Goal: Task Accomplishment & Management: Use online tool/utility

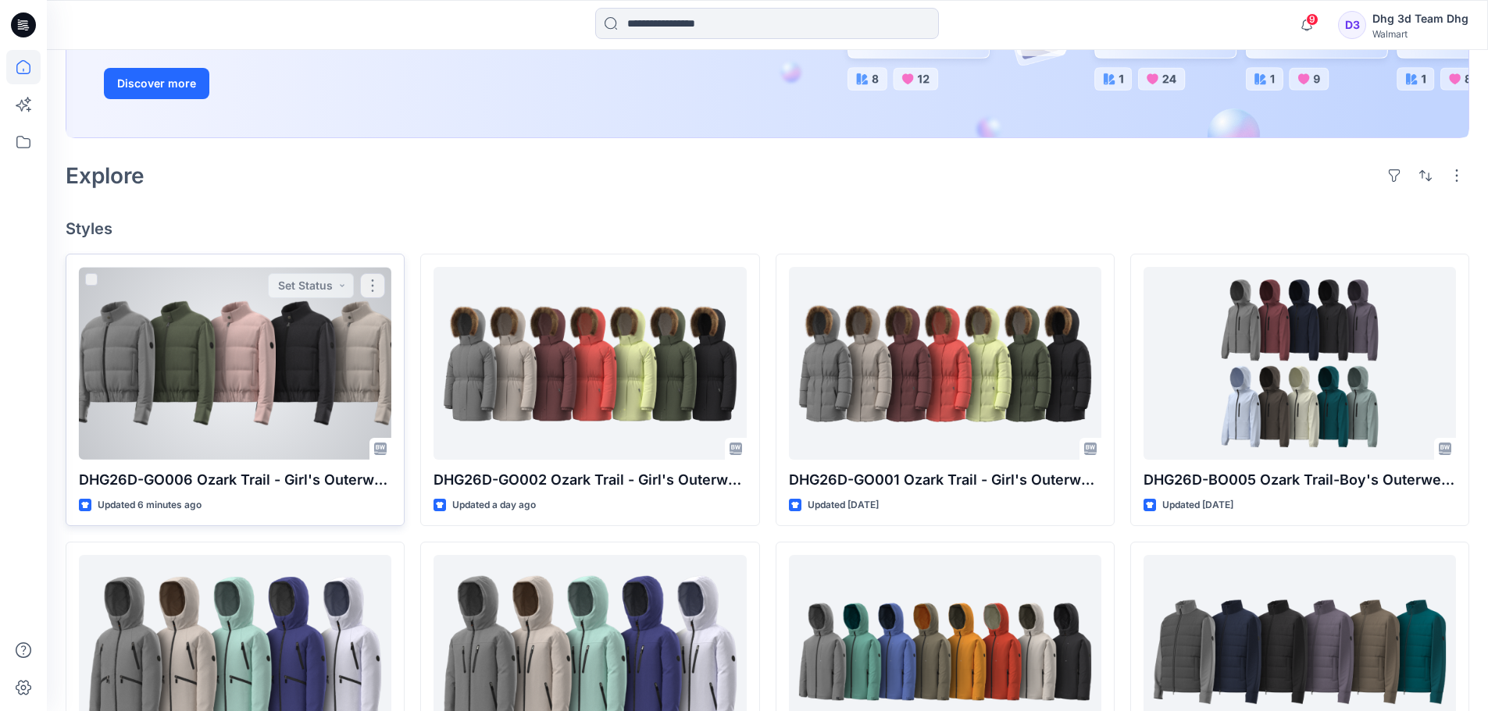
scroll to position [312, 0]
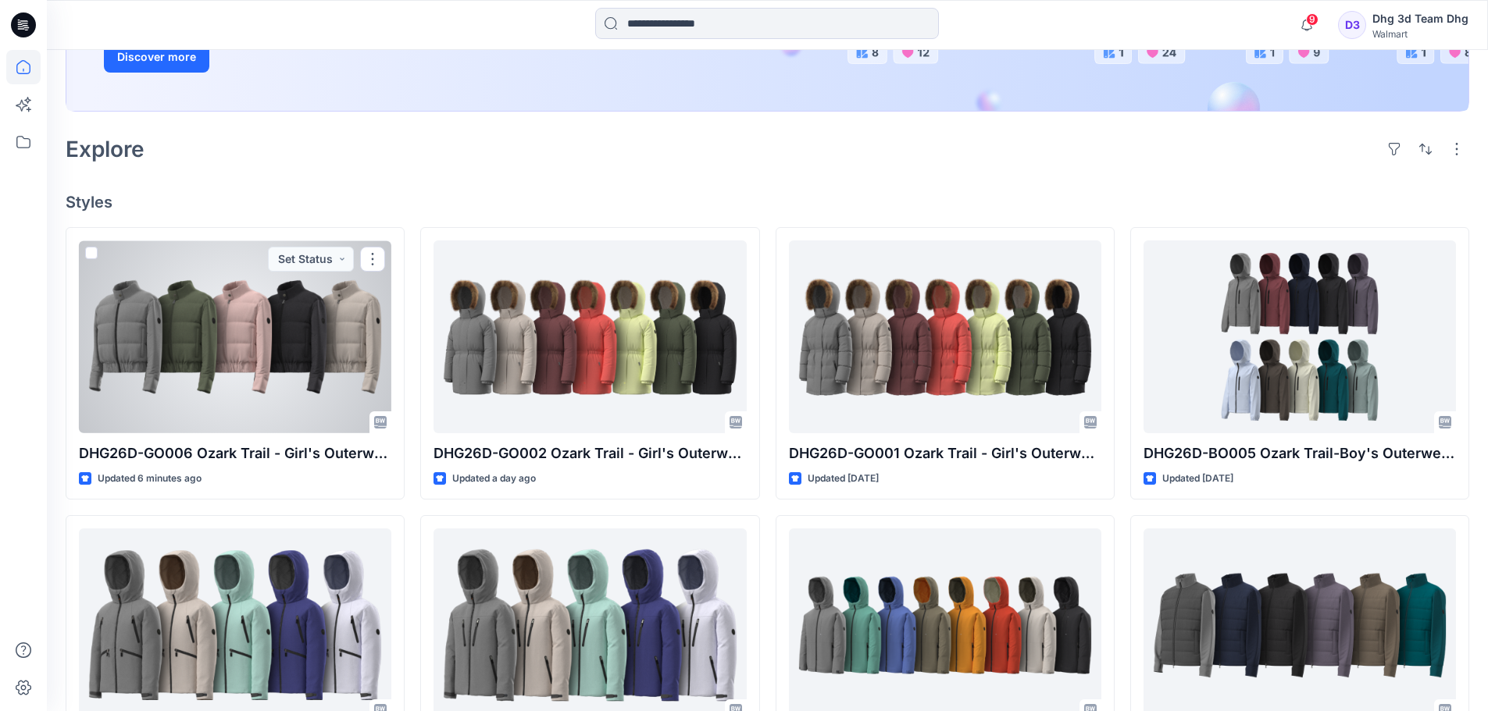
click at [200, 399] on div at bounding box center [235, 337] width 312 height 193
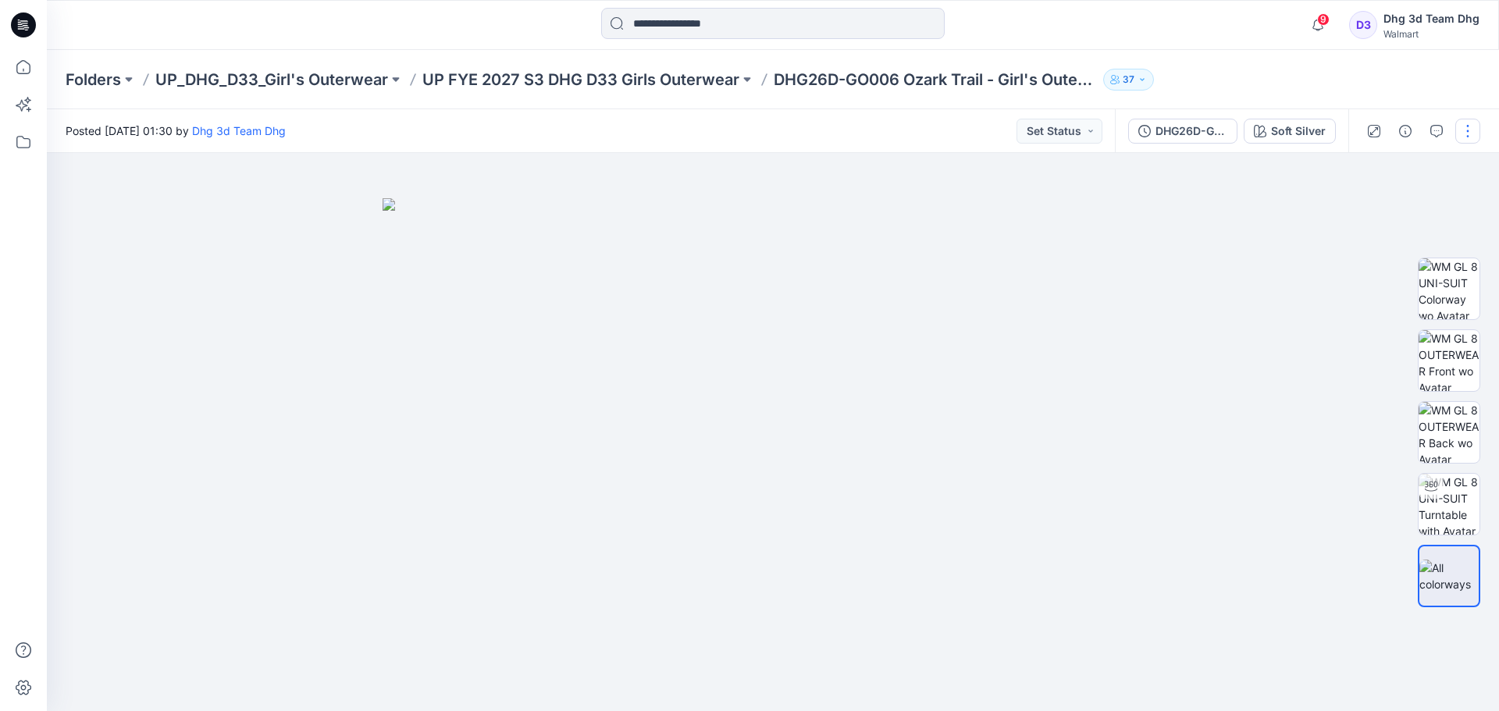
click at [1465, 130] on button "button" at bounding box center [1468, 131] width 25 height 25
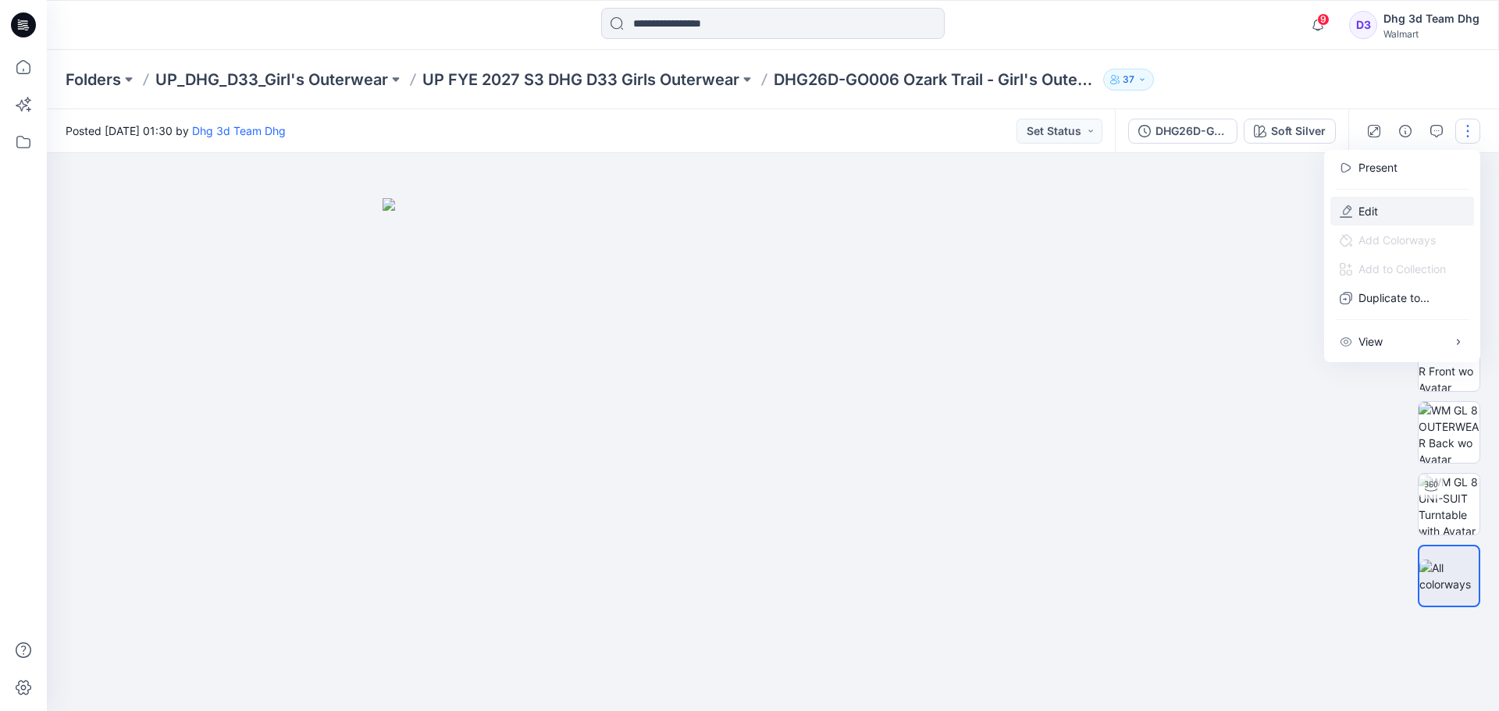
click at [1405, 201] on button "Edit" at bounding box center [1403, 211] width 144 height 29
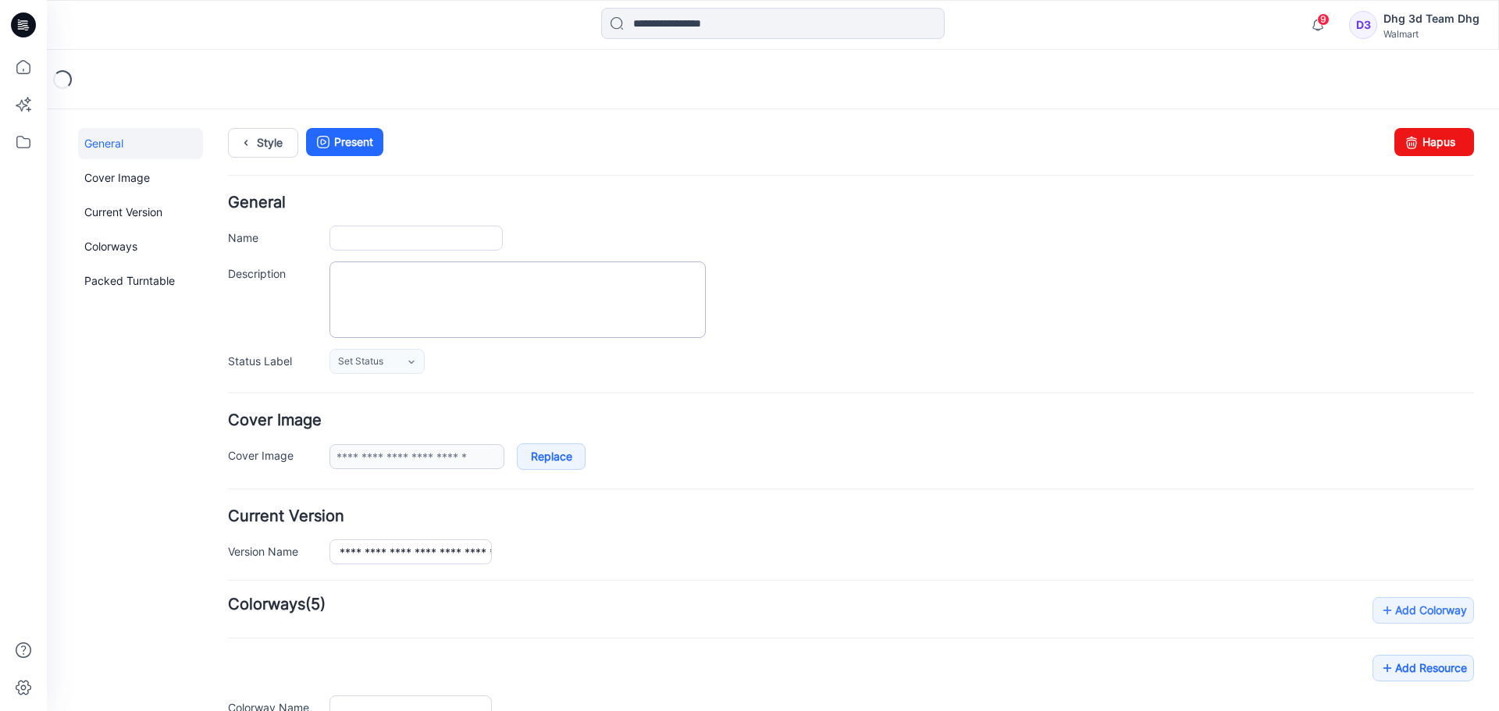
type input "**********"
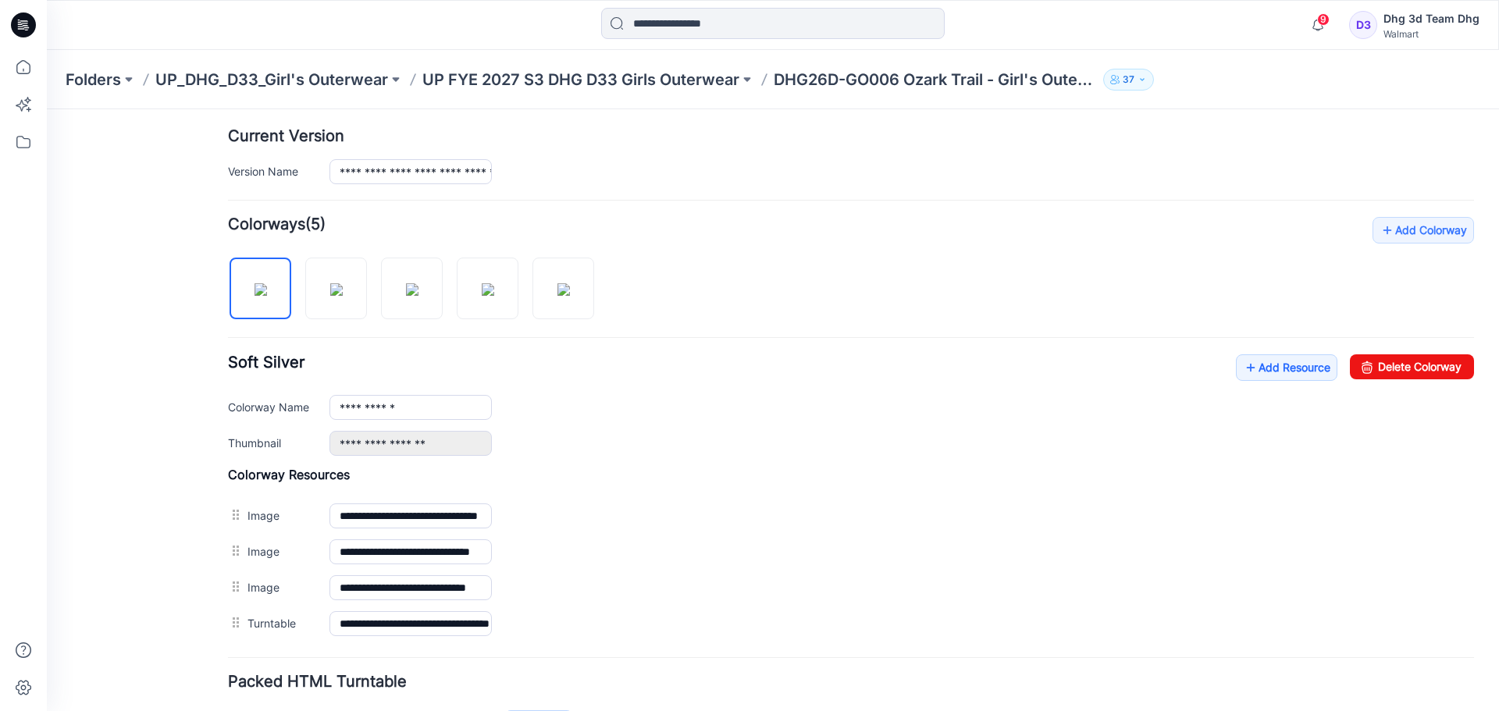
scroll to position [469, 0]
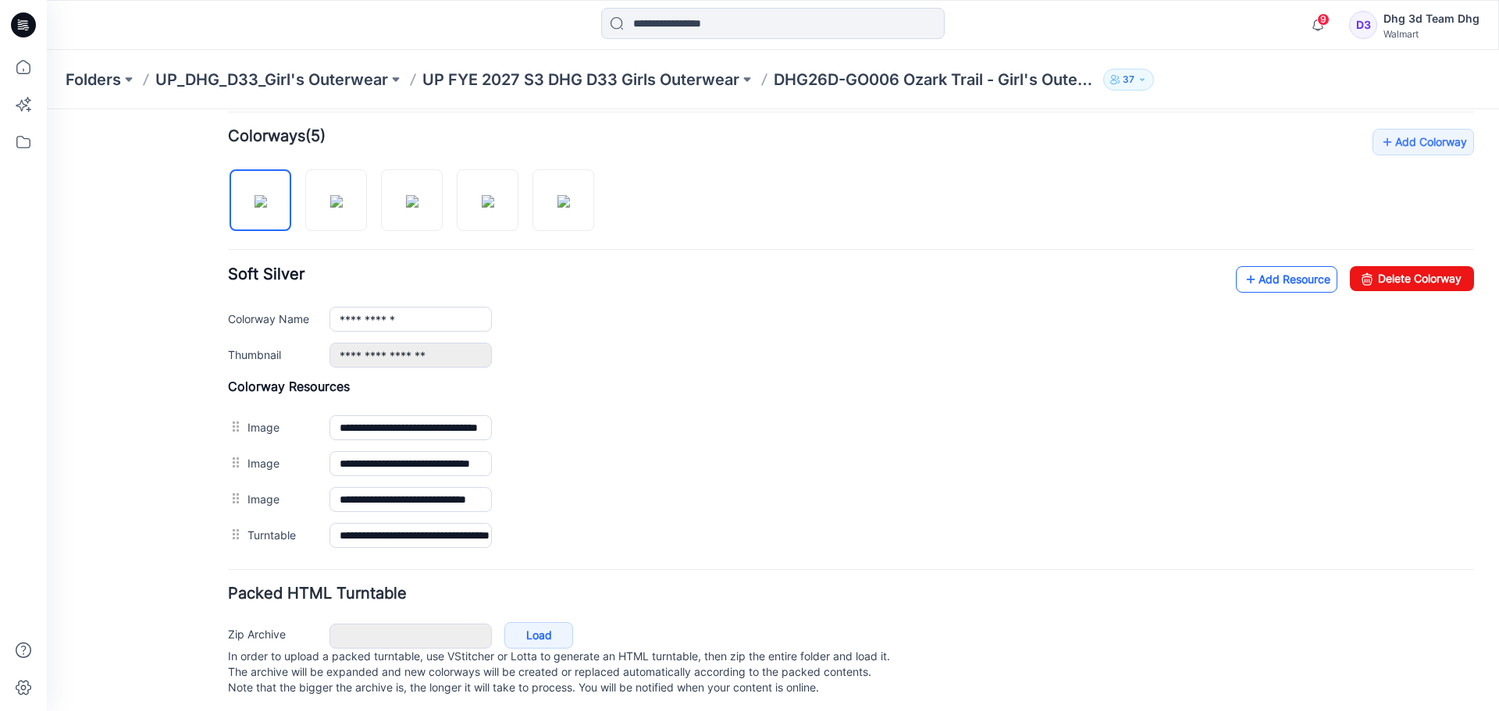
click at [1252, 273] on link "Add Resource" at bounding box center [1287, 279] width 102 height 27
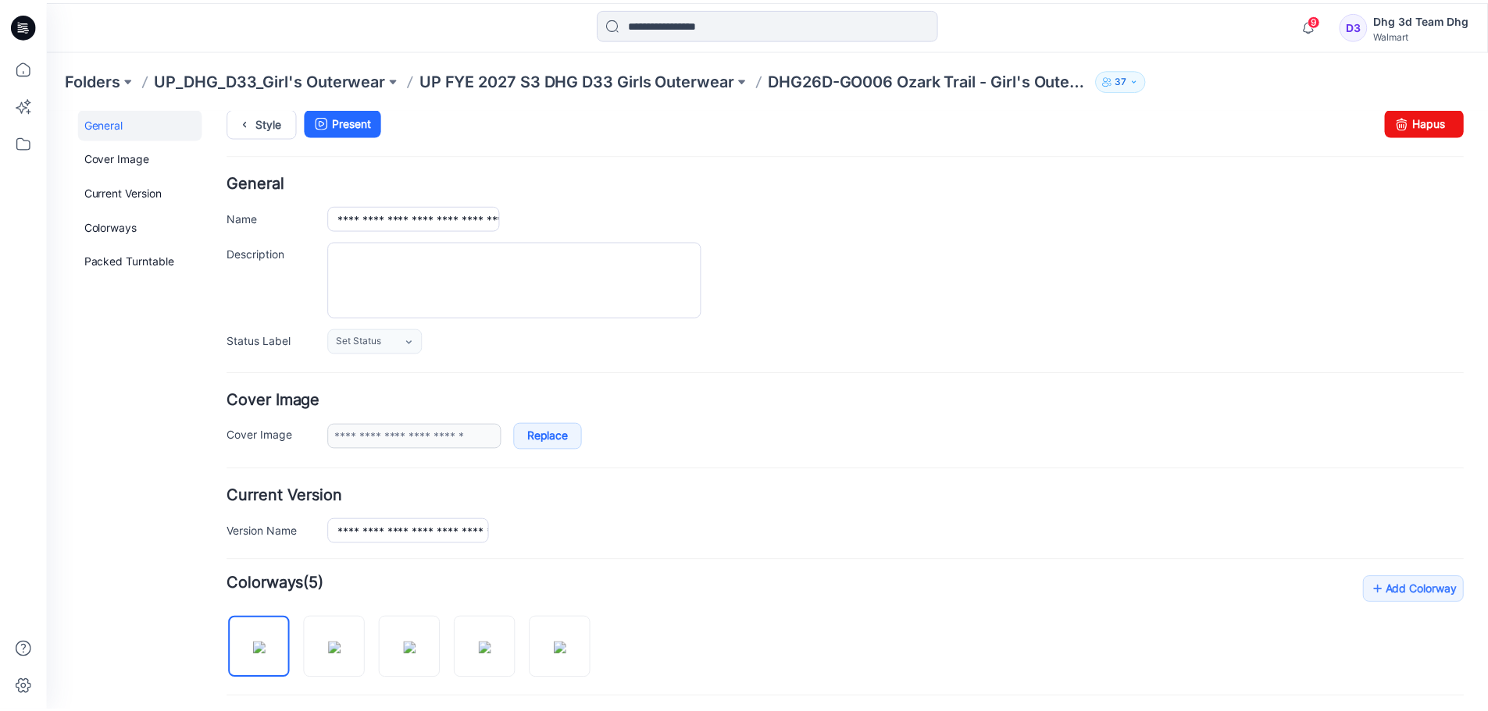
scroll to position [0, 0]
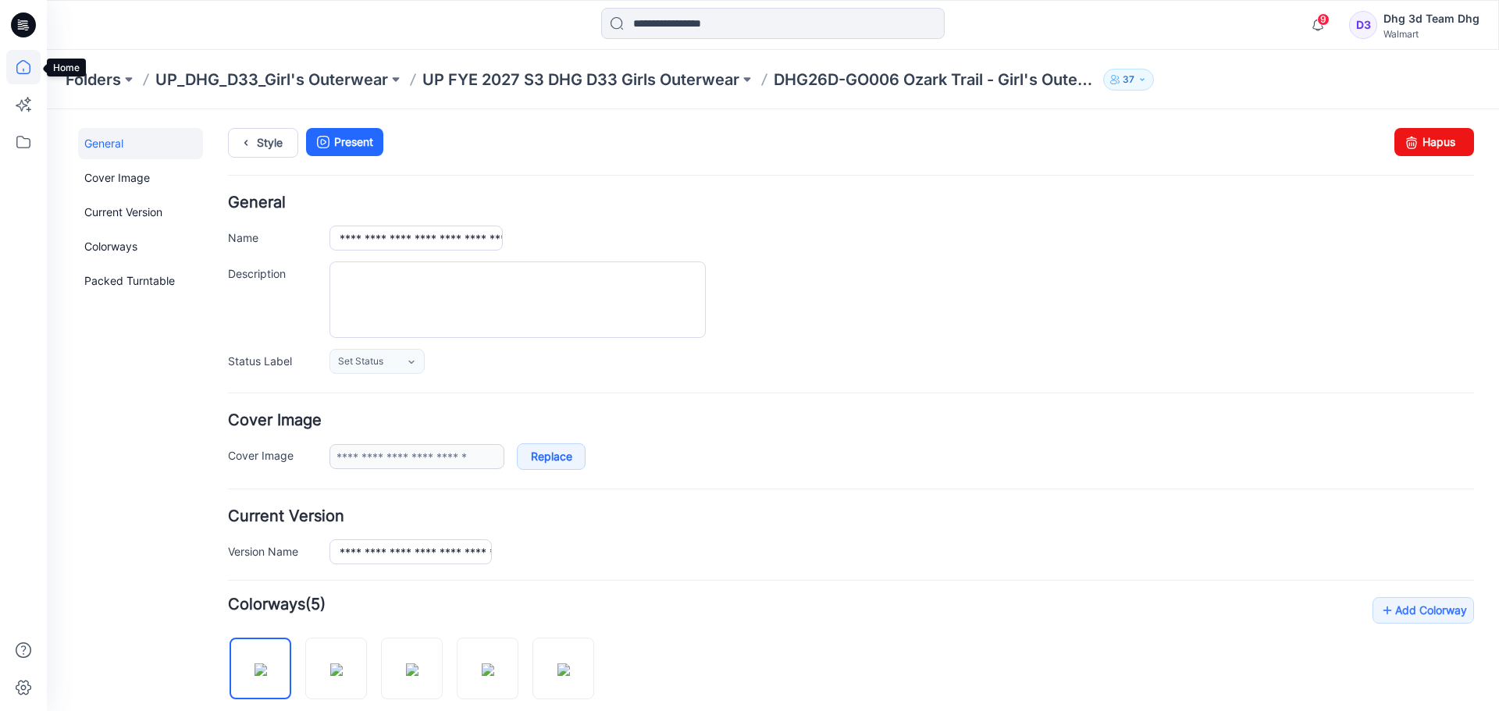
click at [34, 65] on icon at bounding box center [23, 67] width 34 height 34
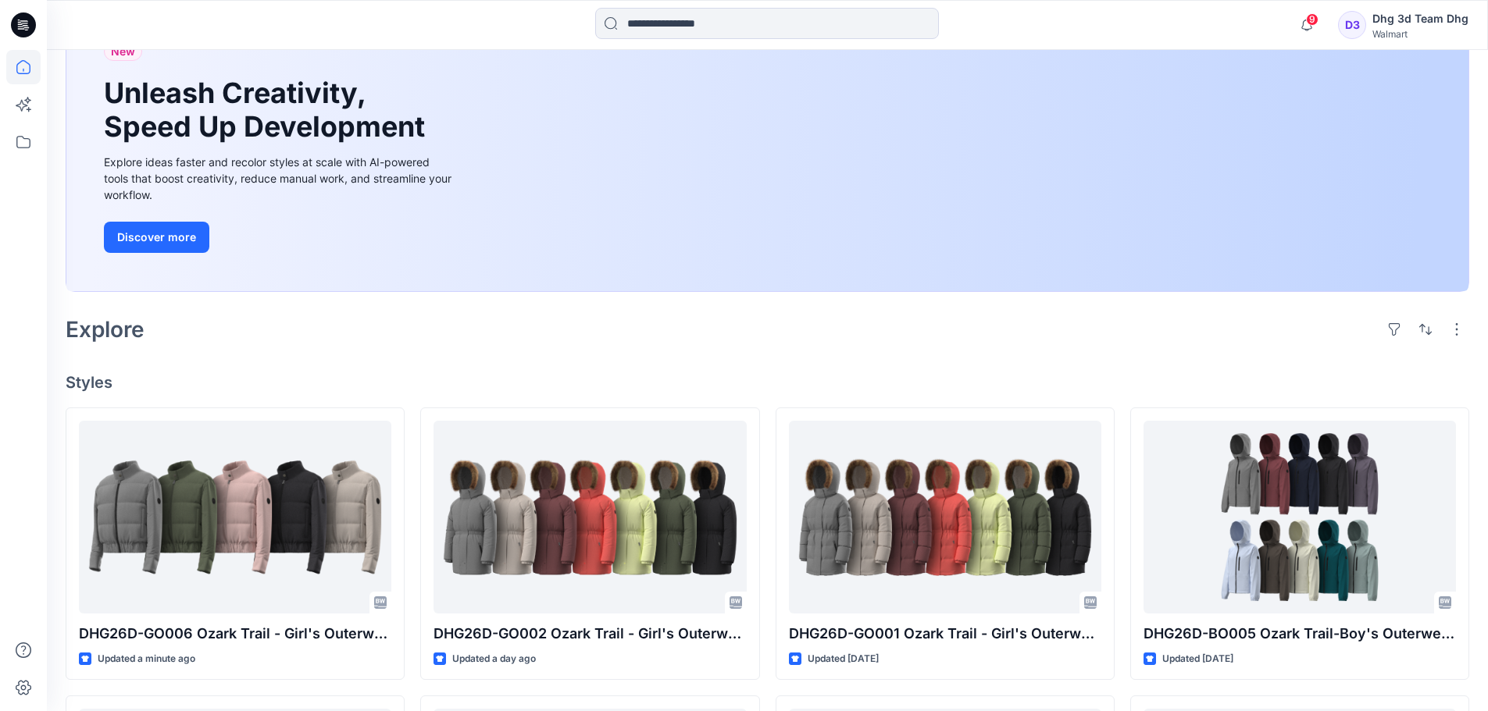
scroll to position [128, 0]
